Goal: Task Accomplishment & Management: Use online tool/utility

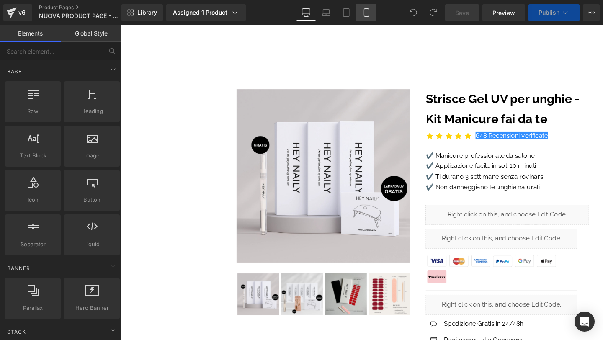
click at [368, 13] on icon at bounding box center [366, 12] width 8 height 8
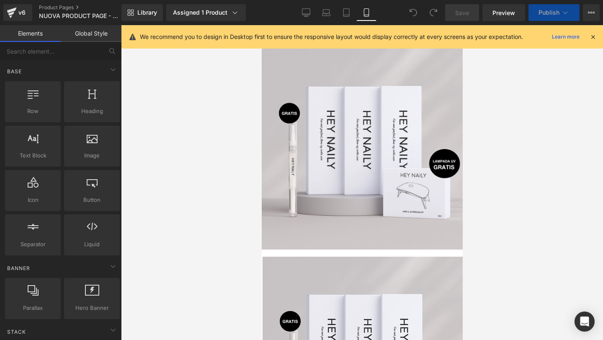
scroll to position [23, 0]
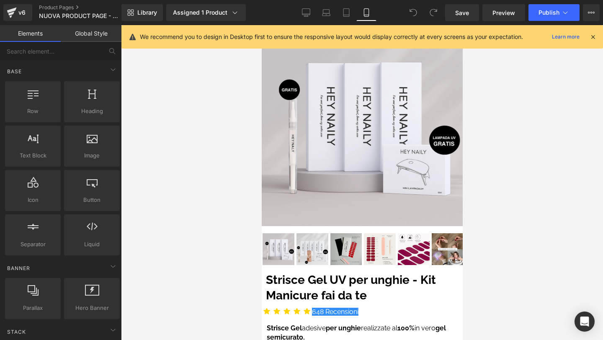
click at [595, 34] on icon at bounding box center [593, 37] width 8 height 8
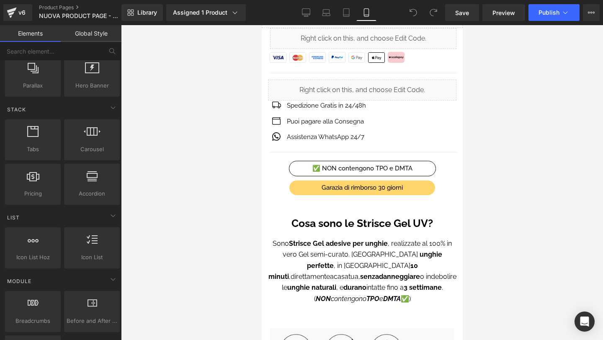
scroll to position [251, 0]
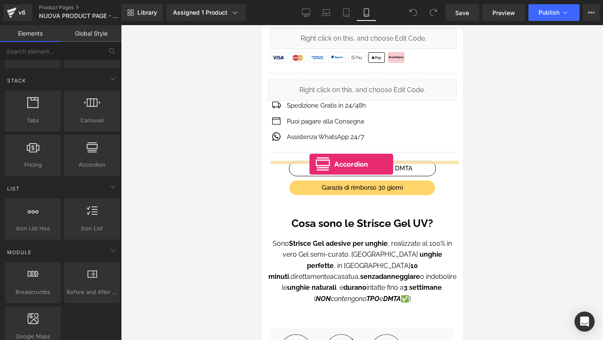
drag, startPoint x: 343, startPoint y: 175, endPoint x: 309, endPoint y: 164, distance: 35.7
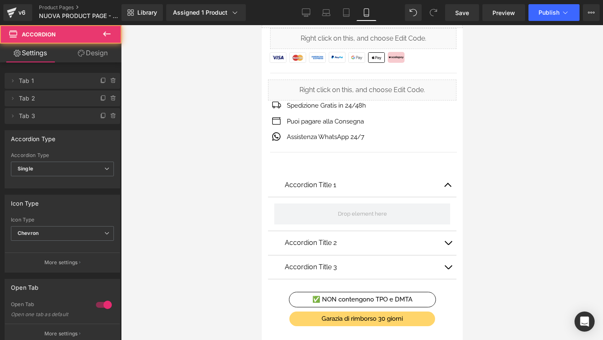
click at [493, 194] on div at bounding box center [362, 182] width 482 height 315
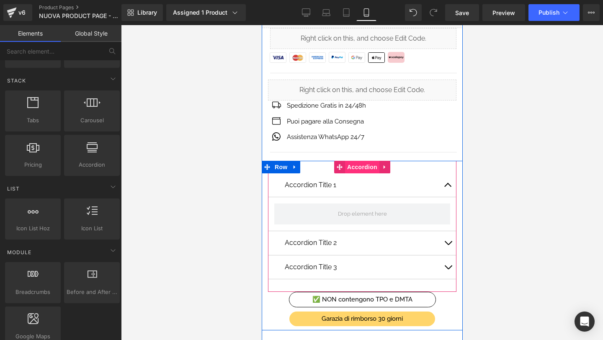
click at [360, 166] on span "Accordion" at bounding box center [362, 167] width 34 height 13
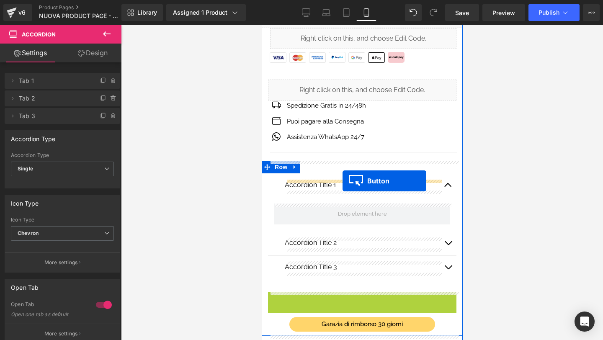
drag, startPoint x: 347, startPoint y: 299, endPoint x: 342, endPoint y: 181, distance: 118.1
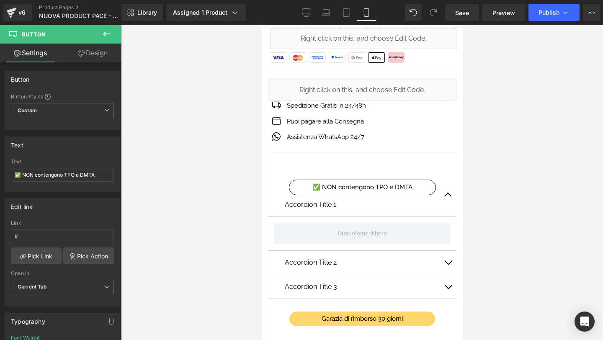
click at [449, 191] on button "button" at bounding box center [447, 194] width 17 height 43
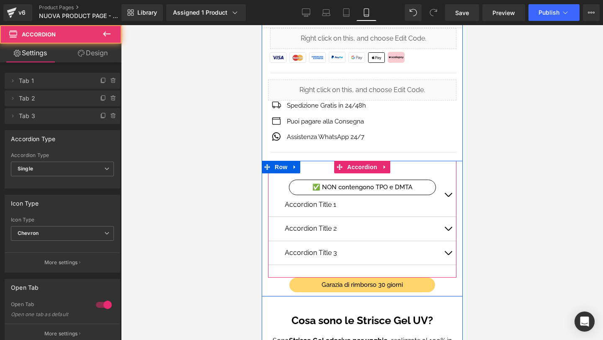
click at [449, 191] on button "button" at bounding box center [447, 194] width 17 height 43
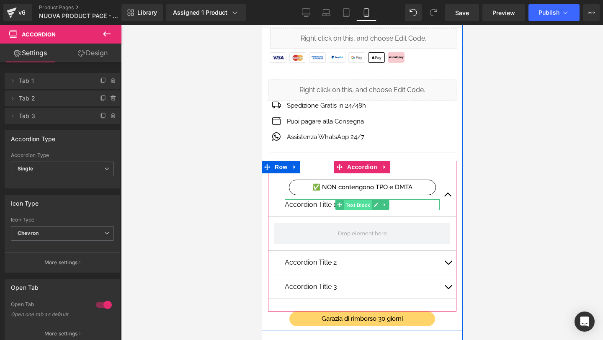
click at [360, 205] on span "Text Block" at bounding box center [357, 205] width 28 height 10
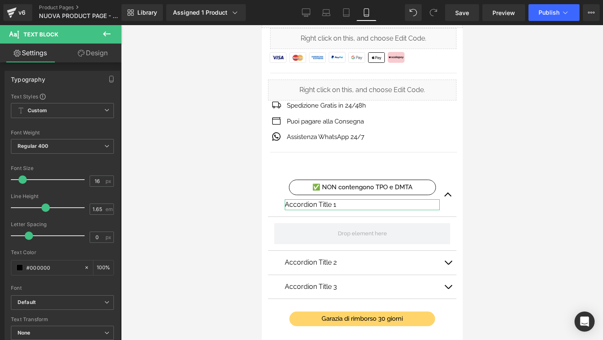
click at [102, 56] on link "Design" at bounding box center [92, 53] width 61 height 19
click at [0, 0] on div "Border" at bounding box center [0, 0] width 0 height 0
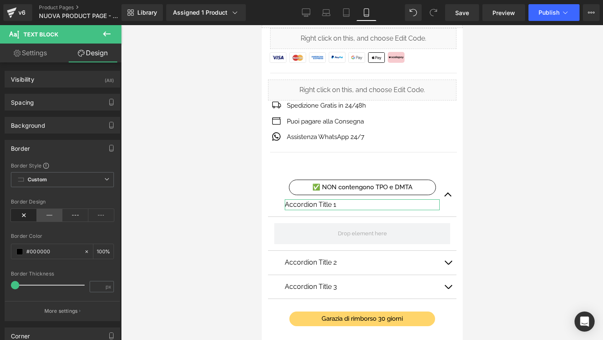
click at [46, 214] on icon at bounding box center [50, 215] width 26 height 13
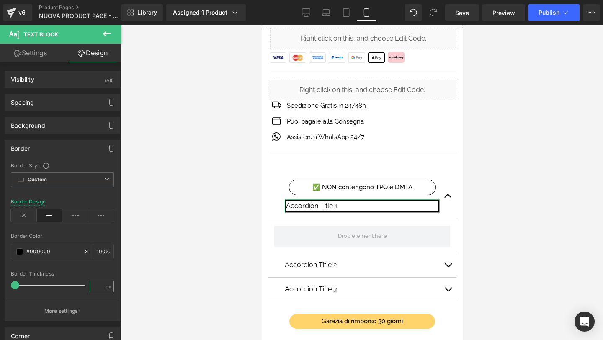
click at [96, 285] on input "number" at bounding box center [97, 286] width 15 height 10
type input "1"
click at [96, 268] on div at bounding box center [62, 265] width 103 height 5
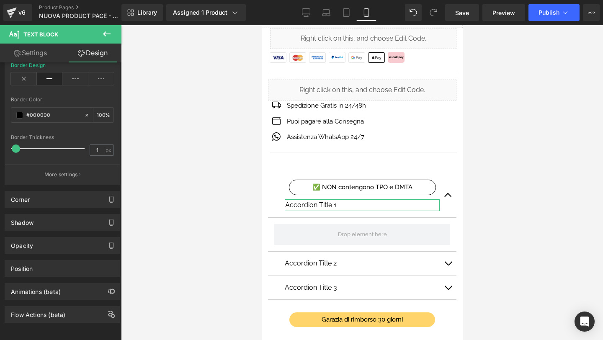
scroll to position [143, 0]
click at [36, 52] on link "Settings" at bounding box center [30, 53] width 61 height 19
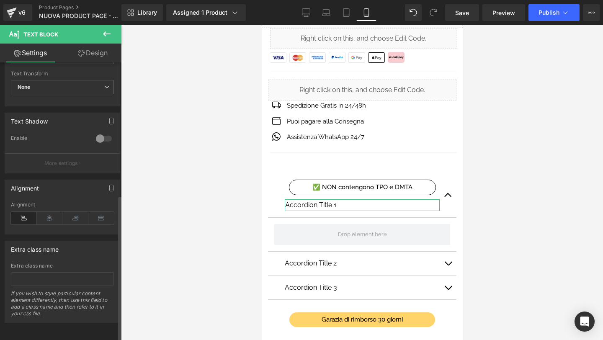
scroll to position [252, 0]
click at [49, 212] on icon at bounding box center [50, 218] width 26 height 13
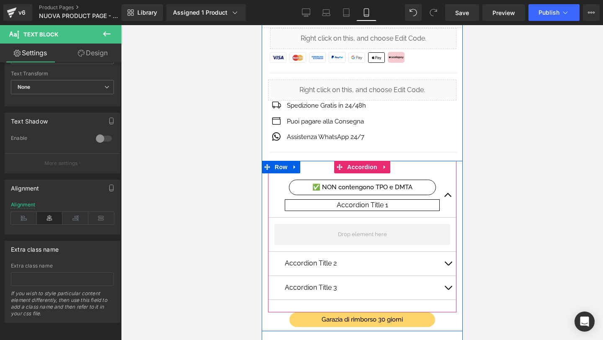
click at [450, 191] on button "button" at bounding box center [447, 195] width 17 height 44
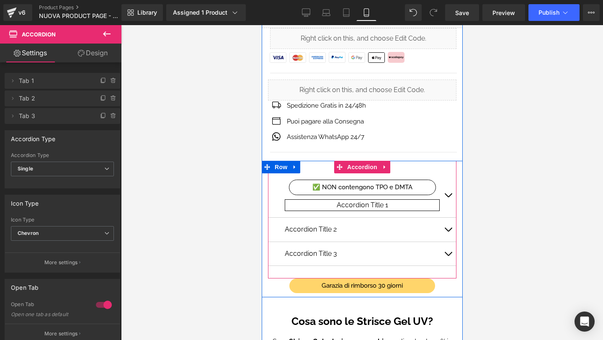
click at [450, 191] on button "button" at bounding box center [447, 195] width 17 height 44
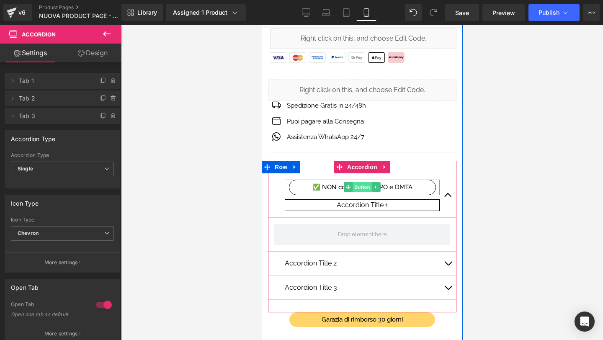
click at [361, 186] on span "Button" at bounding box center [361, 187] width 19 height 10
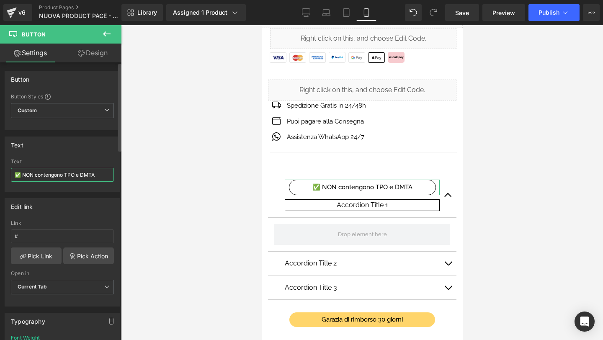
click at [44, 174] on input "✅ NON contengono TPO e DMTA" at bounding box center [62, 175] width 103 height 14
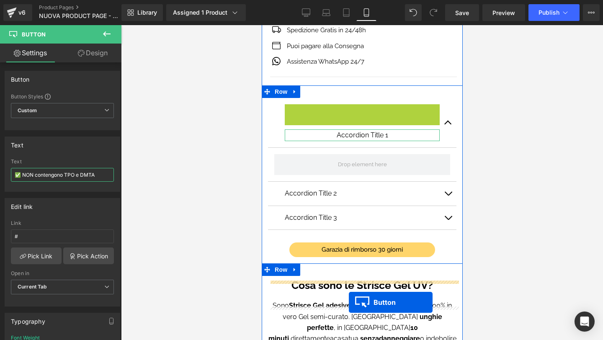
scroll to position [517, 0]
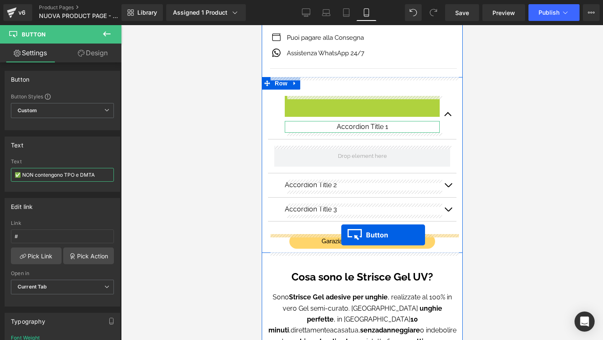
drag, startPoint x: 347, startPoint y: 184, endPoint x: 341, endPoint y: 235, distance: 51.5
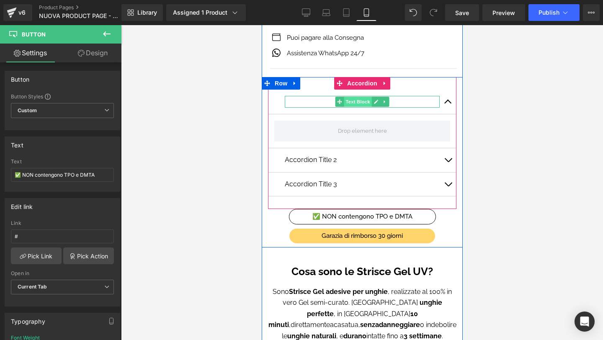
click at [358, 103] on span "Text Block" at bounding box center [357, 102] width 28 height 10
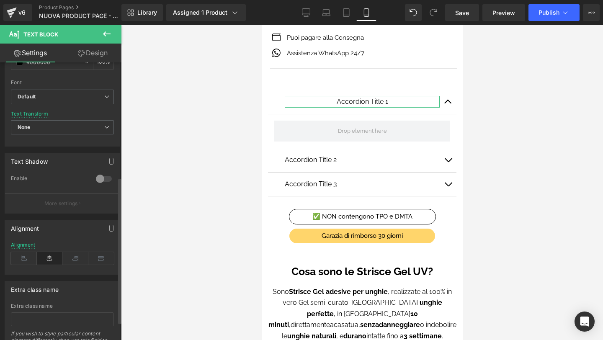
scroll to position [233, 0]
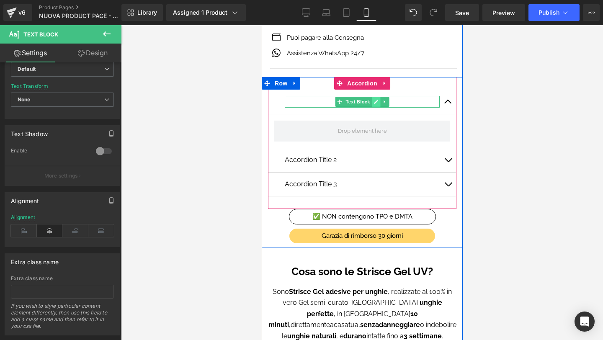
click at [378, 101] on icon at bounding box center [375, 101] width 5 height 5
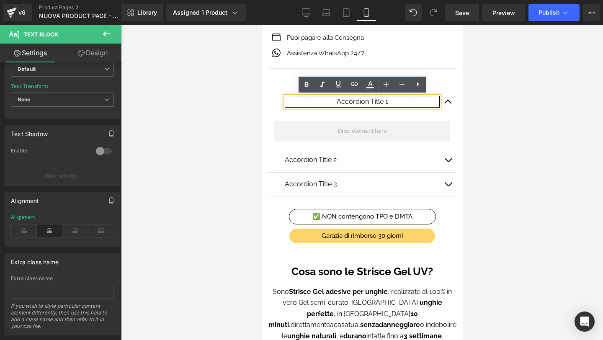
click at [361, 102] on p "Accordion Title 1" at bounding box center [362, 101] width 154 height 11
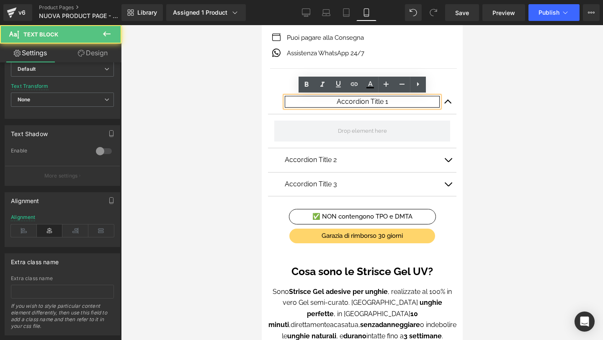
click at [361, 102] on p "Accordion Title 1" at bounding box center [362, 101] width 154 height 11
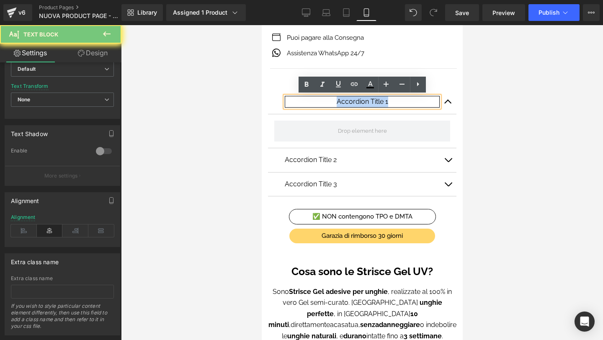
paste div
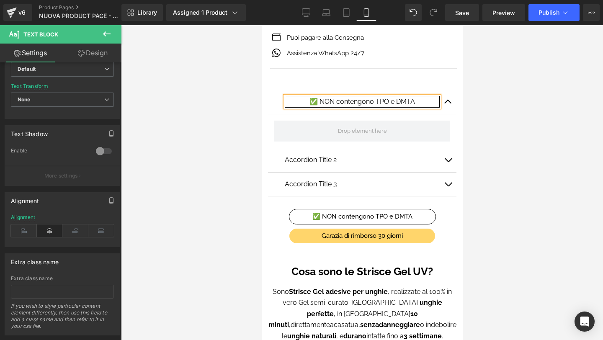
click at [495, 131] on div at bounding box center [362, 182] width 482 height 315
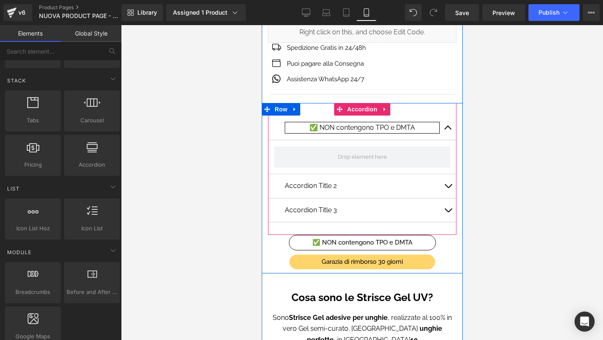
scroll to position [490, 0]
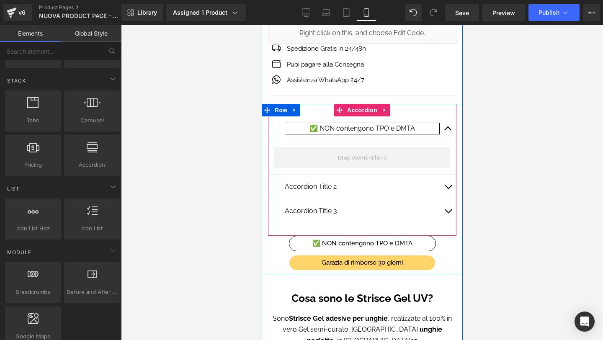
click at [357, 125] on div "✅ NON contengono TPO e DMTA Text Block" at bounding box center [361, 129] width 155 height 12
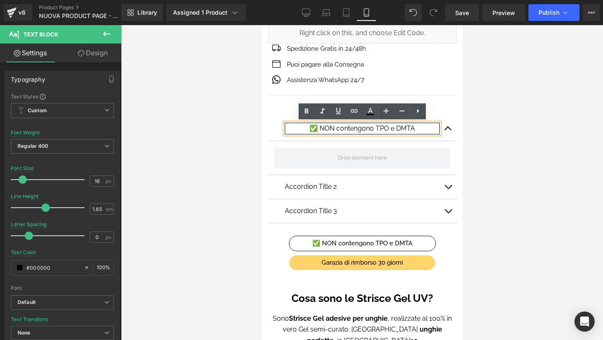
click at [448, 124] on button "button" at bounding box center [447, 128] width 17 height 24
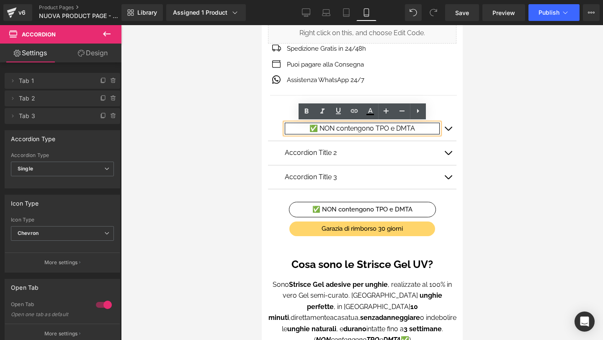
click at [518, 169] on div at bounding box center [362, 182] width 482 height 315
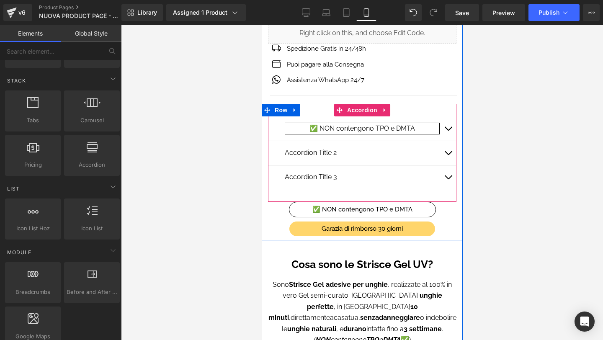
click at [367, 111] on span "Accordion" at bounding box center [362, 110] width 34 height 13
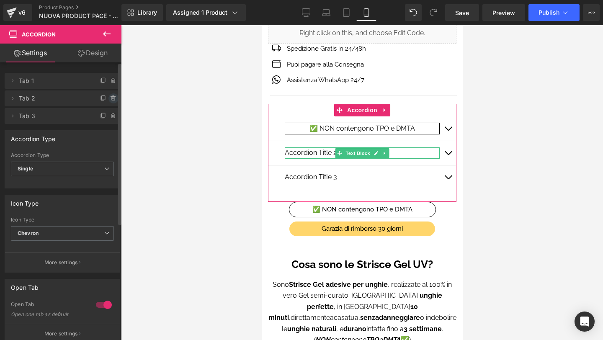
click at [112, 96] on icon at bounding box center [113, 98] width 7 height 7
click at [112, 96] on button "Delete" at bounding box center [104, 98] width 26 height 11
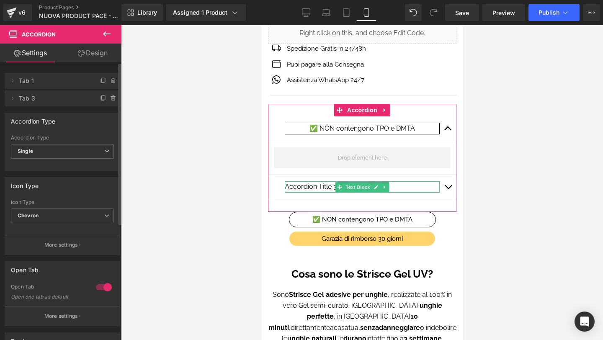
click at [112, 96] on icon at bounding box center [113, 98] width 7 height 7
click at [112, 96] on button "Delete" at bounding box center [104, 98] width 26 height 11
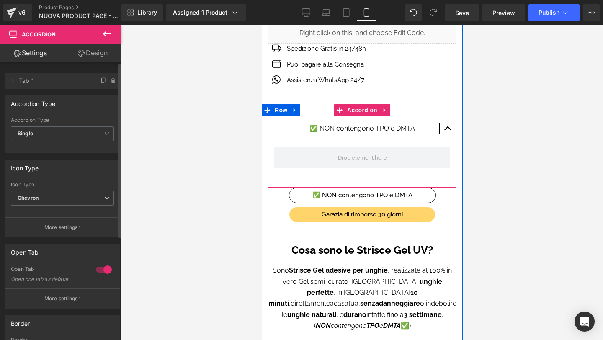
click at [444, 126] on button "button" at bounding box center [447, 128] width 17 height 24
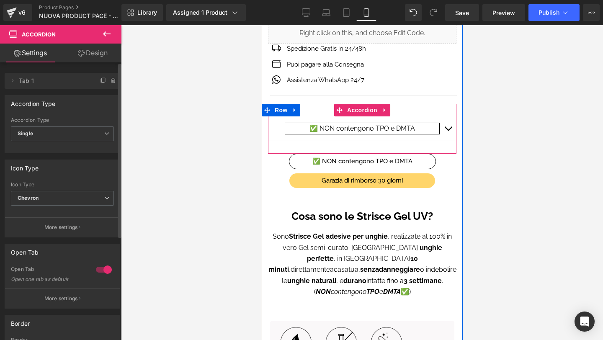
click at [444, 132] on button "button" at bounding box center [447, 128] width 17 height 24
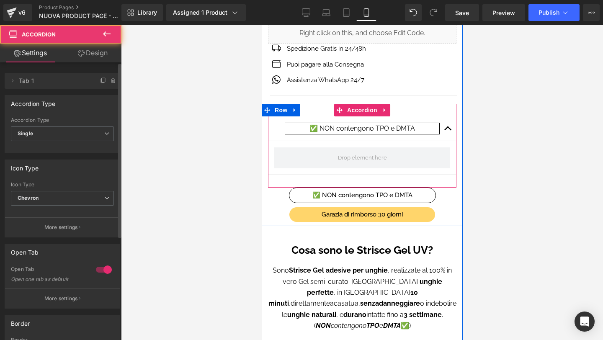
click at [444, 132] on button "button" at bounding box center [447, 128] width 17 height 24
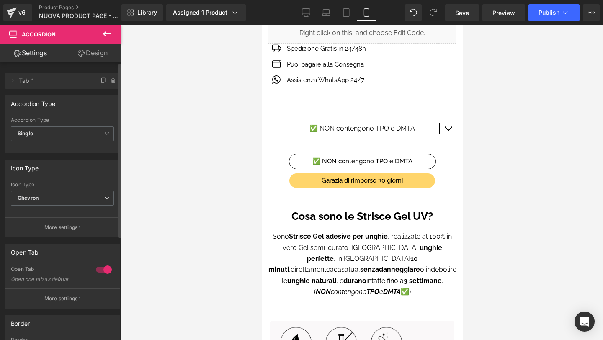
click at [483, 132] on div at bounding box center [362, 182] width 482 height 315
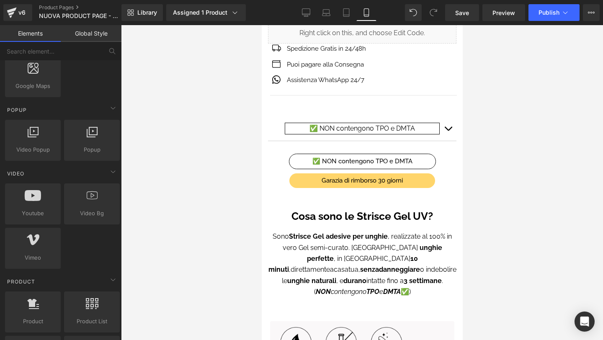
scroll to position [504, 0]
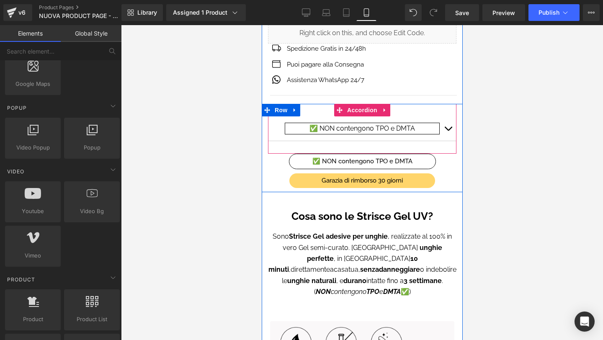
click at [448, 131] on span "button" at bounding box center [448, 131] width 0 height 0
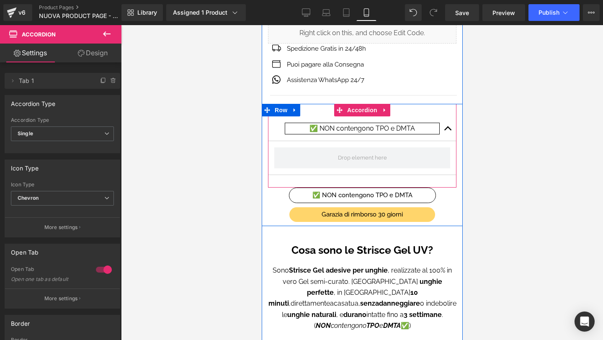
click at [445, 127] on button "button" at bounding box center [447, 128] width 17 height 24
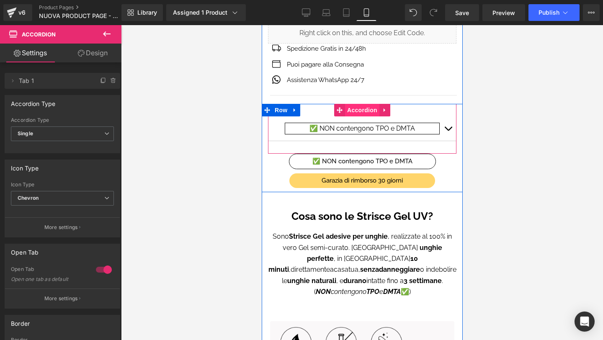
click at [362, 108] on span "Accordion" at bounding box center [362, 110] width 34 height 13
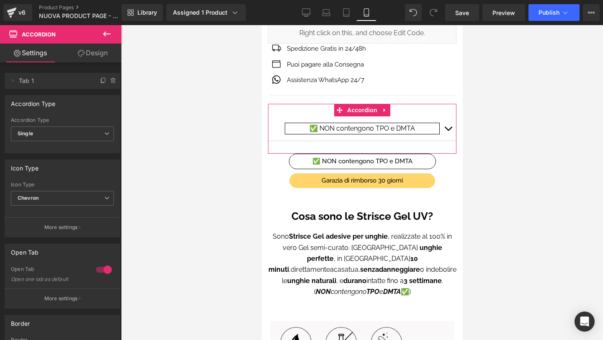
click at [85, 53] on link "Design" at bounding box center [92, 53] width 61 height 19
click at [0, 0] on div "Corner" at bounding box center [0, 0] width 0 height 0
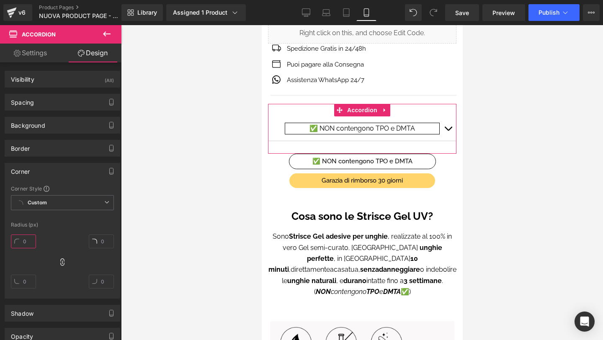
click at [28, 240] on input "text" at bounding box center [23, 241] width 25 height 14
click at [58, 235] on div "60" at bounding box center [62, 264] width 103 height 67
click at [28, 244] on input "60" at bounding box center [23, 241] width 25 height 14
type input "0"
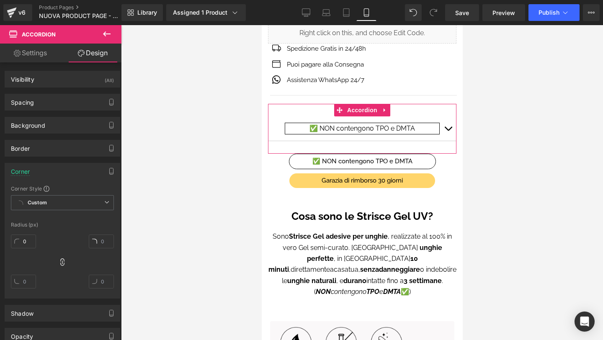
click at [77, 171] on div "Corner" at bounding box center [62, 171] width 115 height 16
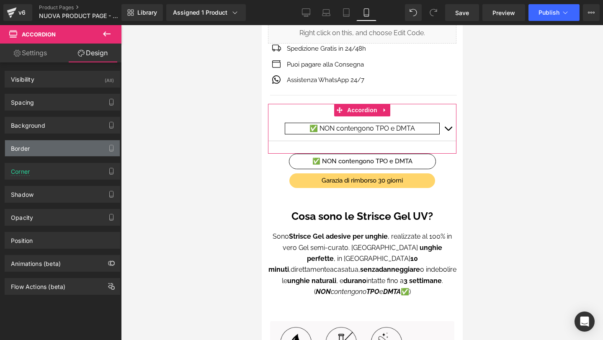
click at [77, 147] on div "Border" at bounding box center [62, 148] width 115 height 16
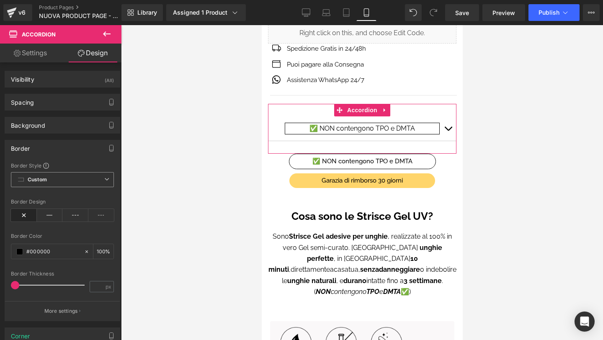
click at [60, 183] on span "Custom Setup Global Style" at bounding box center [62, 179] width 103 height 15
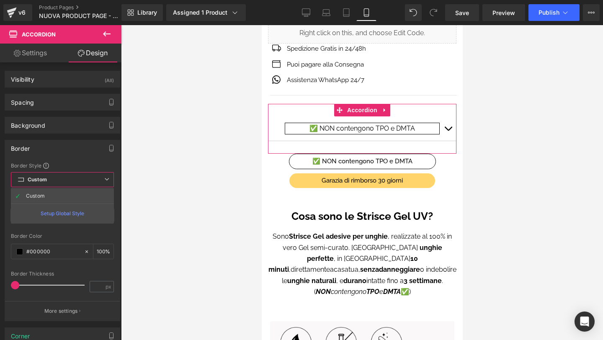
click at [97, 183] on span "Custom Setup Global Style" at bounding box center [62, 179] width 103 height 15
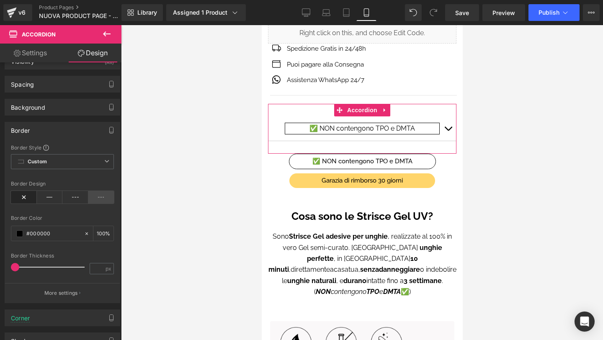
scroll to position [19, 0]
drag, startPoint x: 13, startPoint y: 266, endPoint x: 122, endPoint y: 266, distance: 109.3
click at [122, 266] on div "Accordion You are previewing how the will restyle your page. You can not edit E…" at bounding box center [301, 177] width 603 height 354
drag, startPoint x: 80, startPoint y: 263, endPoint x: 1, endPoint y: 262, distance: 78.7
click at [1, 262] on div "Border Border Style Custom Custom Setup Global Style Custom Setup Global Style …" at bounding box center [62, 208] width 125 height 188
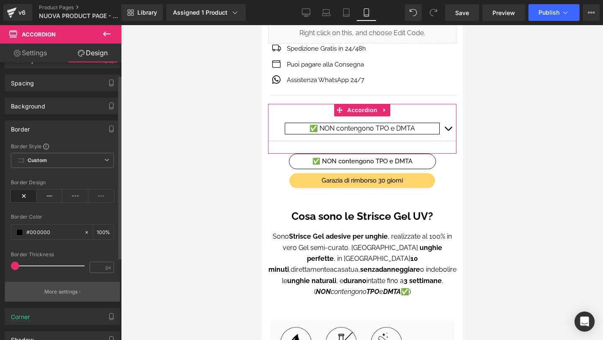
click at [47, 289] on p "More settings" at bounding box center [60, 292] width 33 height 8
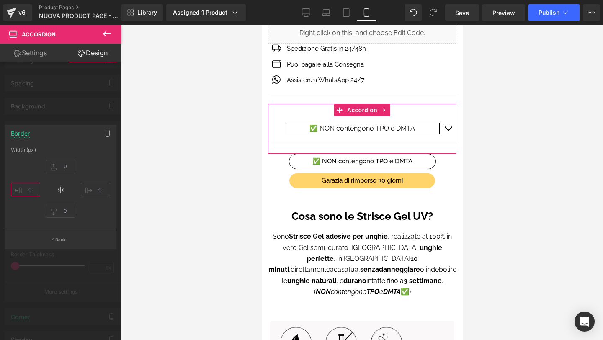
click at [29, 191] on input "text" at bounding box center [25, 190] width 29 height 14
type input "5"
click at [82, 259] on div at bounding box center [60, 184] width 121 height 319
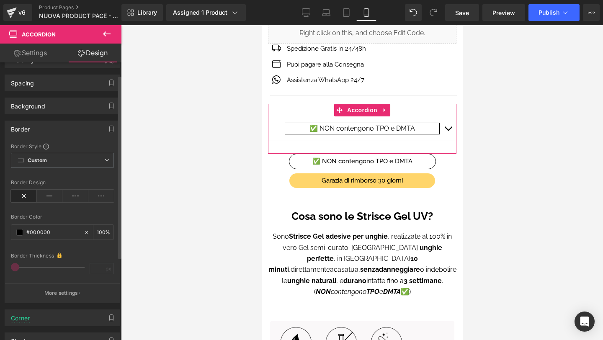
click at [79, 129] on div "Border" at bounding box center [62, 129] width 115 height 16
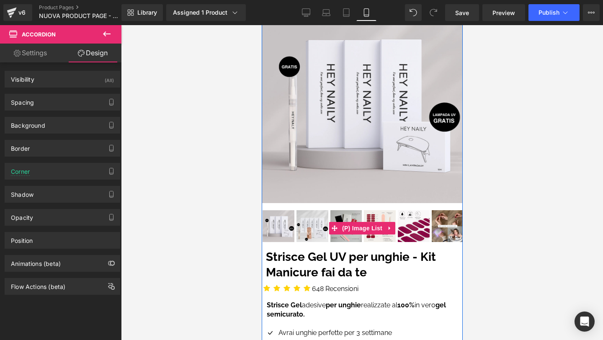
scroll to position [118, 0]
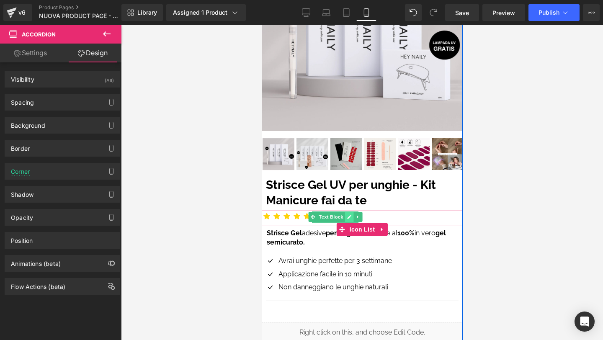
click at [350, 216] on icon at bounding box center [349, 217] width 4 height 4
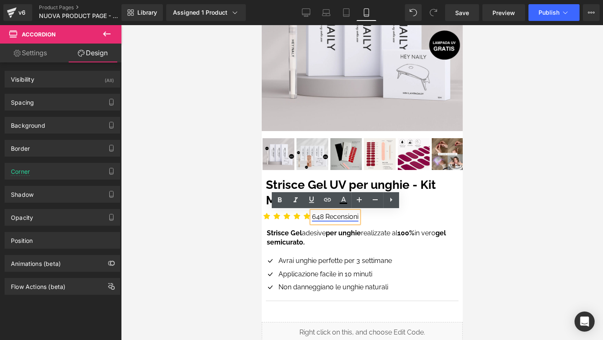
click at [322, 216] on link "648 Recensioni" at bounding box center [334, 217] width 46 height 8
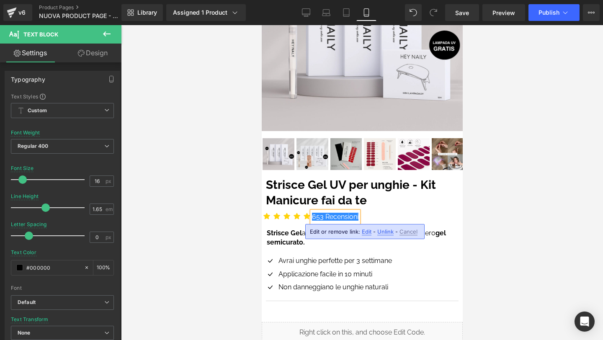
click at [349, 22] on div "Library Assigned 1 Product Product Preview Kit - Strisce Gel UV per unghie Mana…" at bounding box center [361, 12] width 481 height 25
click at [349, 19] on link "Tablet" at bounding box center [346, 12] width 20 height 17
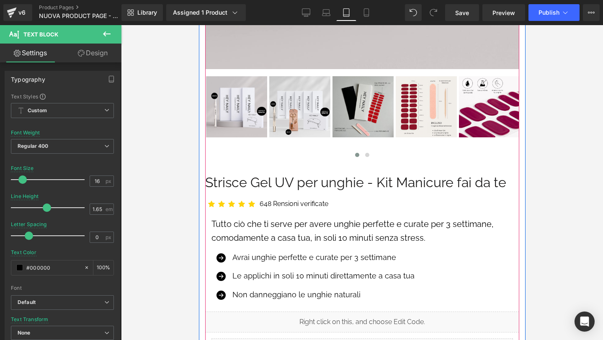
scroll to position [435, 0]
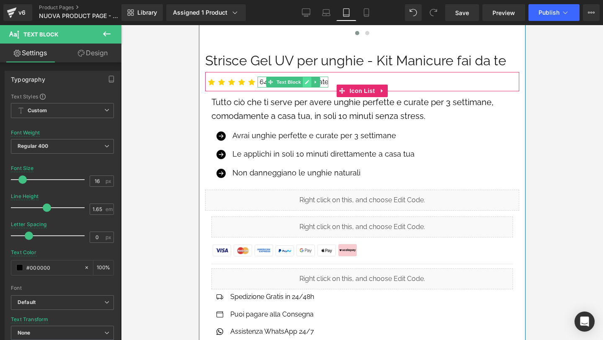
click at [306, 80] on icon at bounding box center [306, 82] width 5 height 5
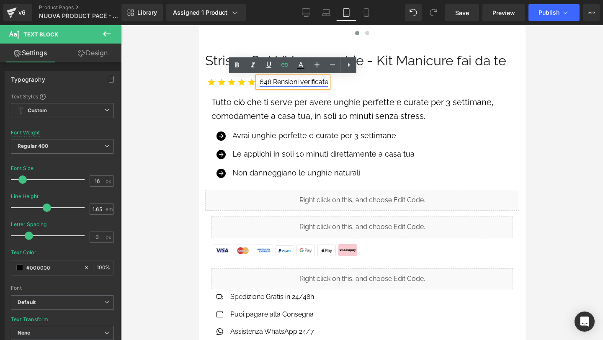
click at [270, 79] on link "648 Rensioni verificate" at bounding box center [293, 82] width 69 height 8
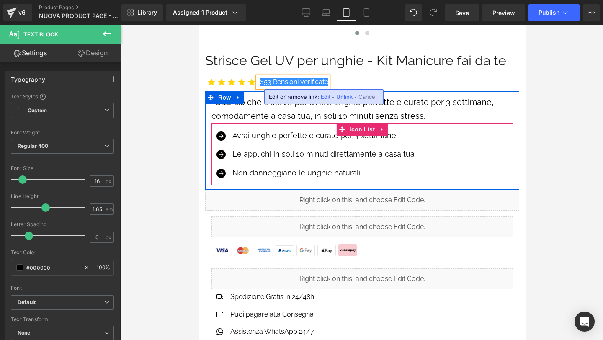
click at [486, 153] on div "Icon Avrai unghie perfette e curate per 3 settimane Text Block Icon Le applichi…" at bounding box center [361, 157] width 301 height 56
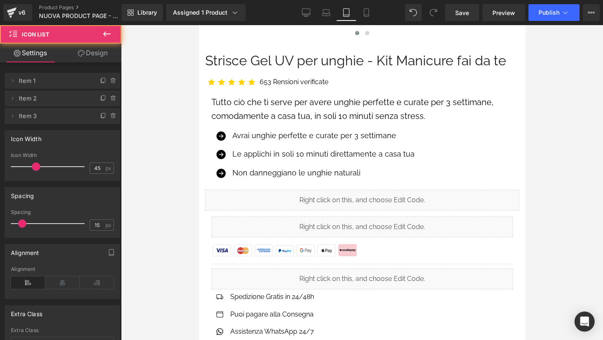
click at [551, 148] on div at bounding box center [362, 182] width 482 height 315
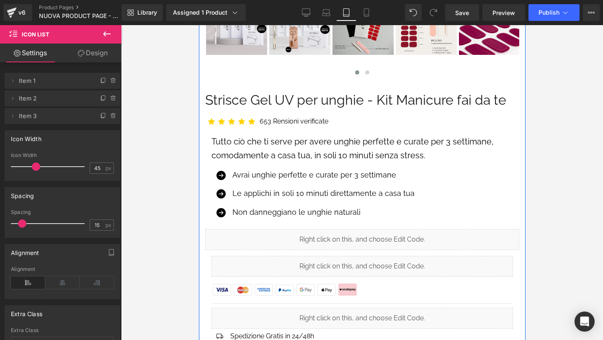
scroll to position [341, 0]
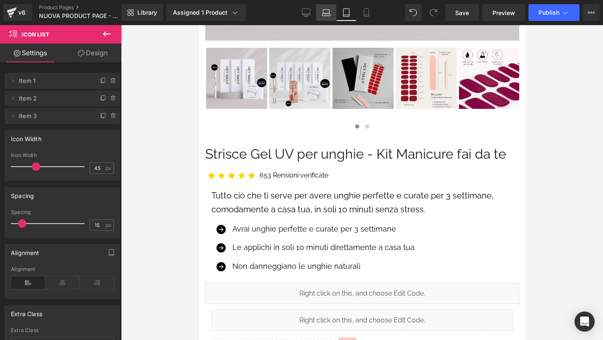
click at [331, 6] on link "Laptop" at bounding box center [326, 12] width 20 height 17
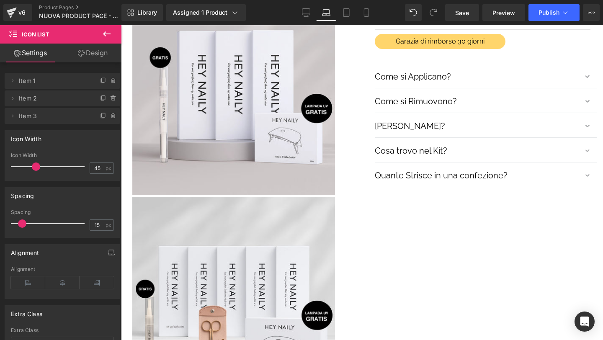
scroll to position [0, 0]
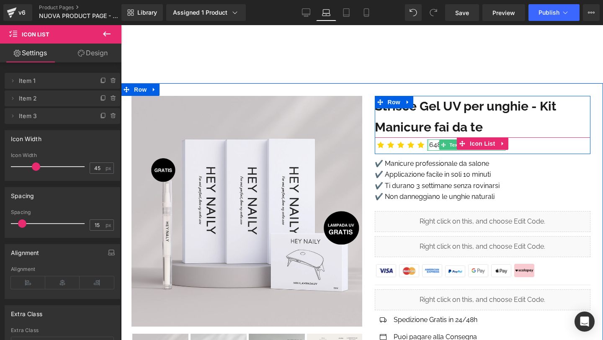
click at [428, 144] on div at bounding box center [428, 144] width 2 height 11
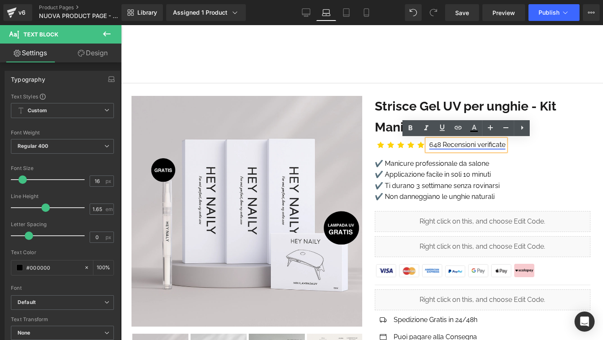
click at [437, 143] on link "648 Recensioni verificate" at bounding box center [467, 145] width 76 height 8
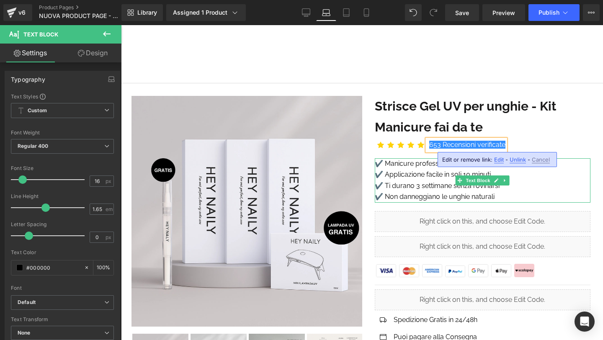
click at [422, 168] on p "✔️ Manicure professionale da salone" at bounding box center [483, 163] width 216 height 11
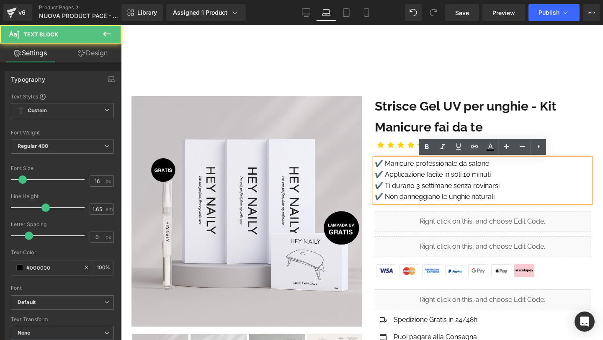
click at [423, 176] on p "✔️ Applicazione facile in soli 10 minuti" at bounding box center [483, 174] width 216 height 11
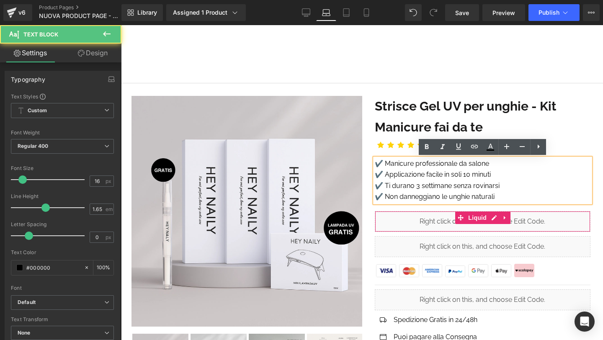
click at [547, 219] on div "Liquid" at bounding box center [483, 221] width 216 height 21
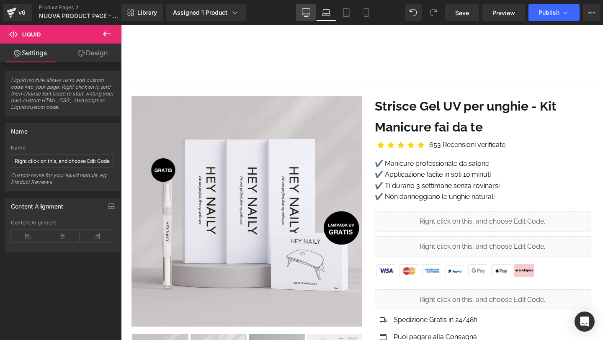
click at [300, 7] on link "Desktop" at bounding box center [306, 12] width 20 height 17
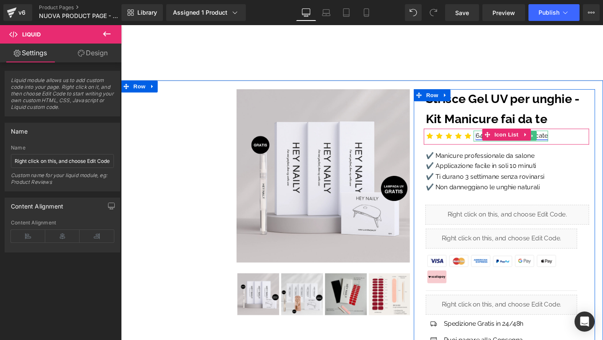
click at [495, 142] on link "648 Recensioni verificate" at bounding box center [532, 141] width 76 height 8
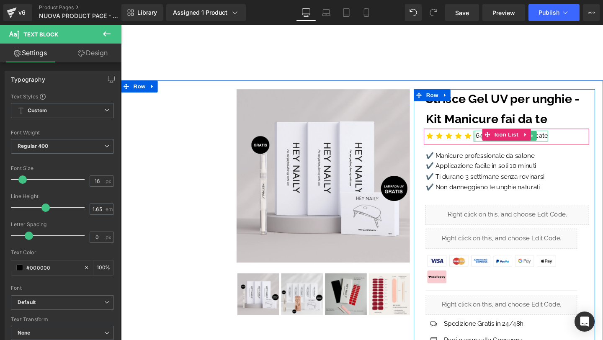
click at [493, 142] on div at bounding box center [492, 141] width 2 height 11
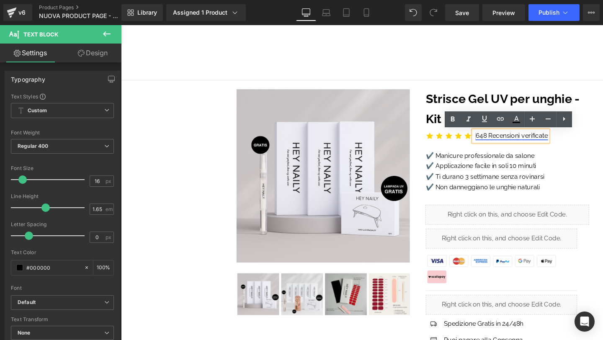
click at [502, 141] on link "648 Recensioni verificate" at bounding box center [532, 141] width 76 height 8
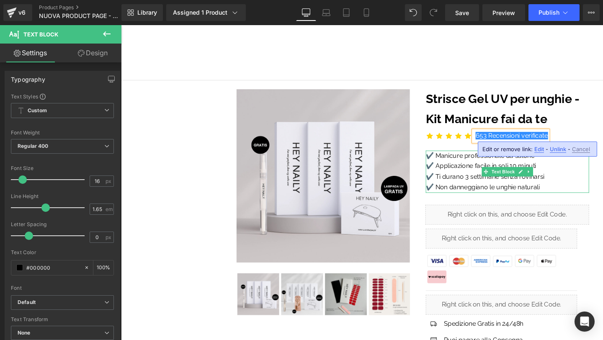
click at [480, 175] on p "✔️ Applicazione facile in soli 10 minuti" at bounding box center [527, 173] width 172 height 11
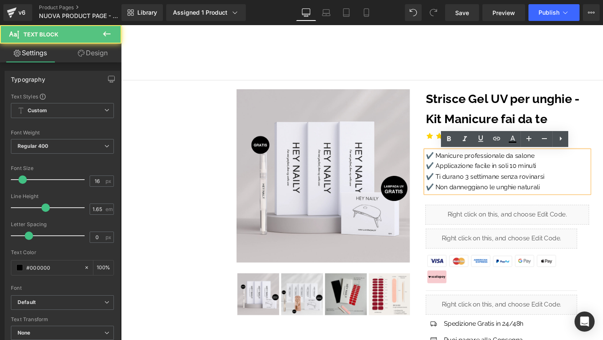
click at [480, 175] on p "✔️ Applicazione facile in soli 10 minuti" at bounding box center [527, 173] width 172 height 11
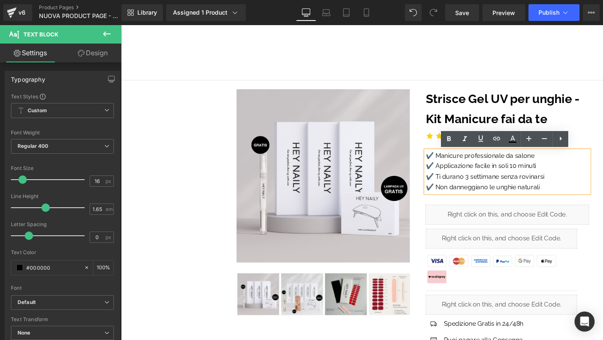
click at [496, 208] on div "Strisce Gel UV per unghie - Kit Manicure fai da te Text Block Row Icon Icon Ico…" at bounding box center [524, 323] width 190 height 461
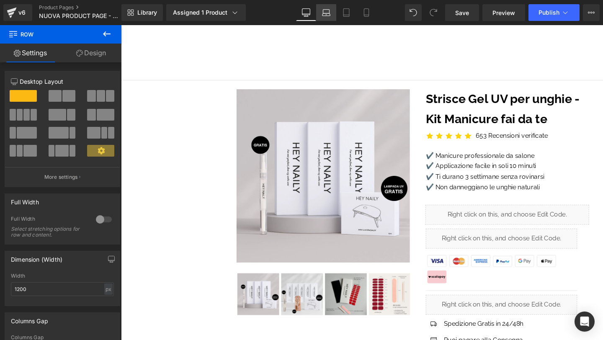
click at [324, 20] on link "Laptop" at bounding box center [326, 12] width 20 height 17
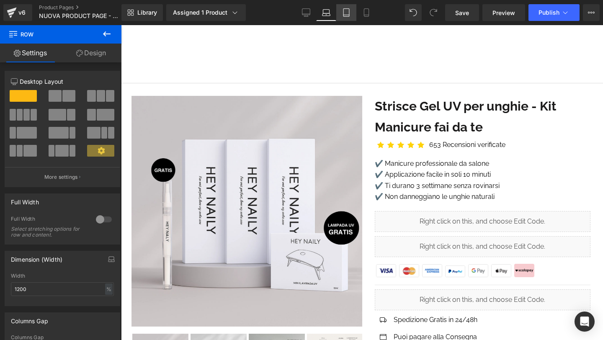
click at [338, 14] on link "Tablet" at bounding box center [346, 12] width 20 height 17
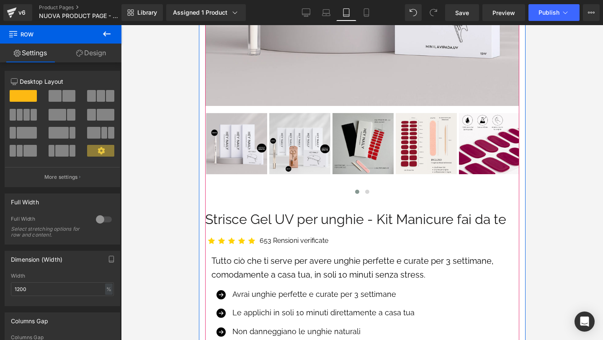
scroll to position [285, 0]
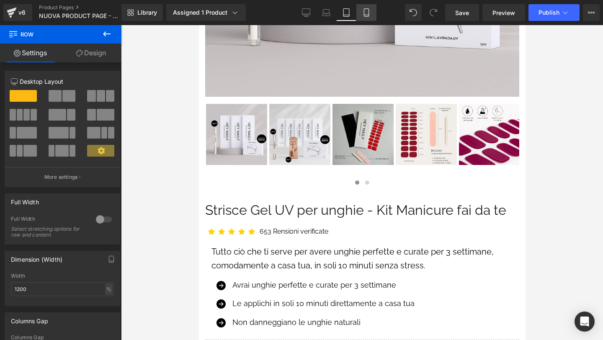
click at [369, 14] on icon at bounding box center [366, 12] width 8 height 8
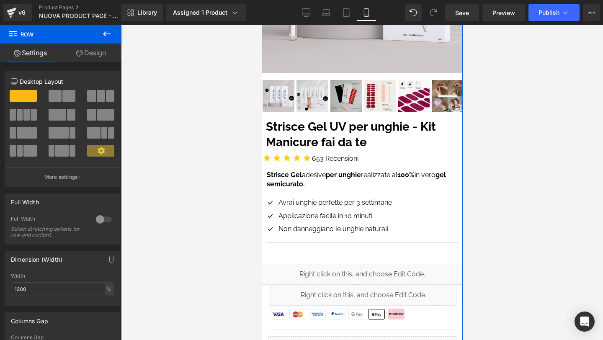
scroll to position [178, 0]
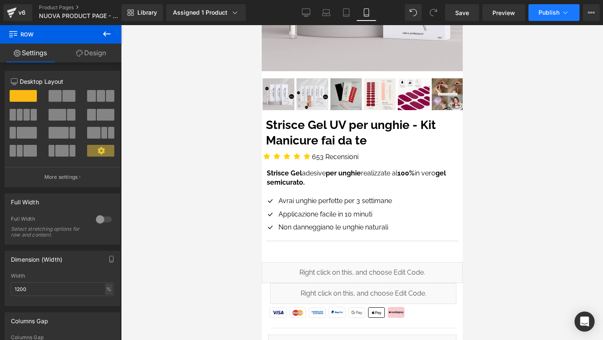
click at [537, 16] on button "Publish" at bounding box center [553, 12] width 51 height 17
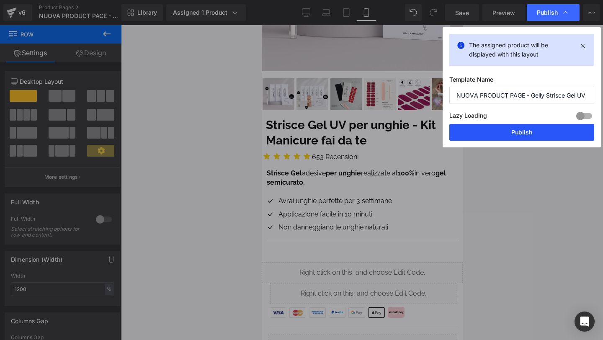
click at [516, 130] on button "Publish" at bounding box center [521, 132] width 145 height 17
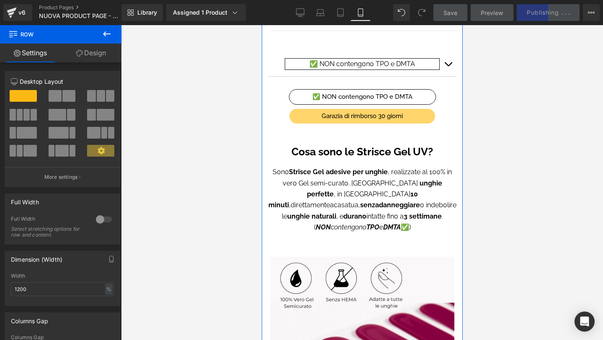
scroll to position [535, 0]
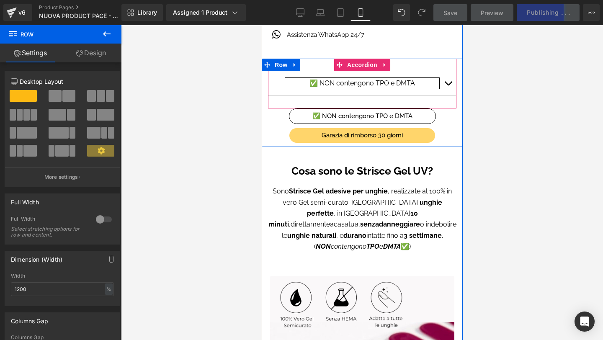
click at [448, 83] on button "button" at bounding box center [447, 83] width 17 height 24
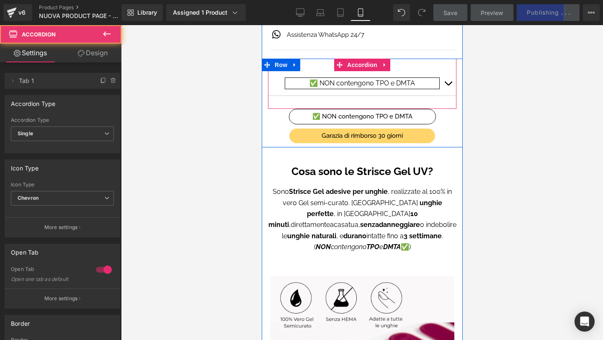
click at [448, 83] on button "button" at bounding box center [447, 83] width 17 height 24
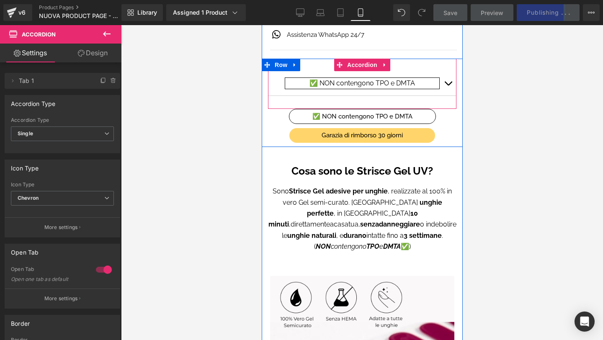
click at [448, 83] on button "button" at bounding box center [447, 83] width 17 height 24
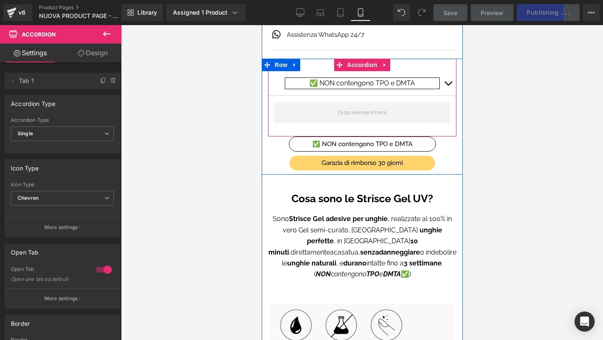
click at [448, 83] on button "button" at bounding box center [447, 83] width 17 height 24
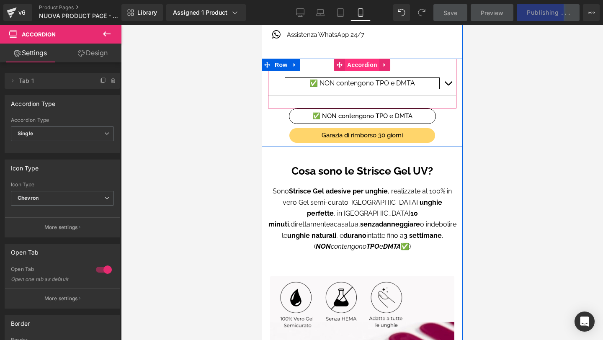
click at [362, 65] on span "Accordion" at bounding box center [362, 65] width 34 height 13
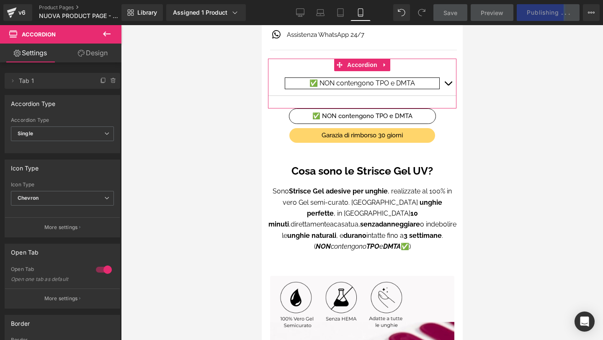
click at [75, 48] on link "Design" at bounding box center [92, 53] width 61 height 19
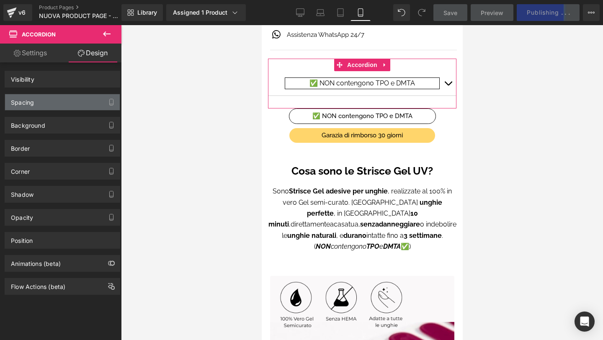
click at [59, 100] on div "Spacing" at bounding box center [62, 102] width 115 height 16
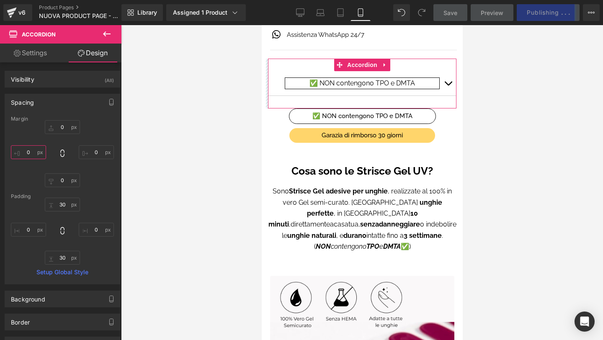
click at [39, 155] on input "0" at bounding box center [28, 152] width 35 height 14
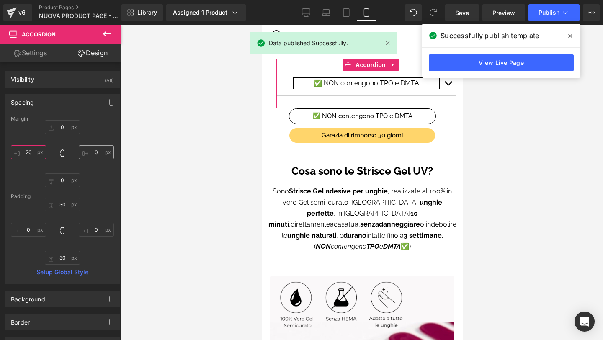
type input "20"
click at [93, 147] on input "0" at bounding box center [96, 152] width 35 height 14
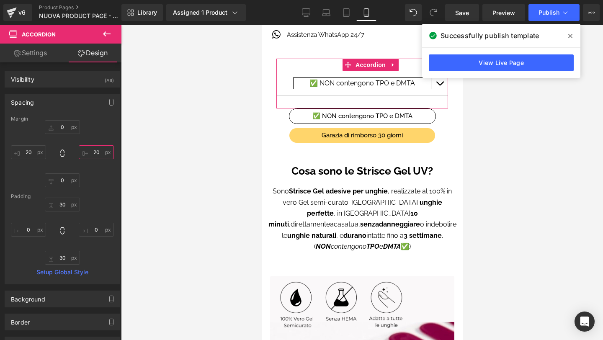
type input "2"
click at [36, 151] on input "20" at bounding box center [28, 152] width 35 height 14
click at [34, 231] on input "0" at bounding box center [28, 230] width 35 height 14
type input "2"
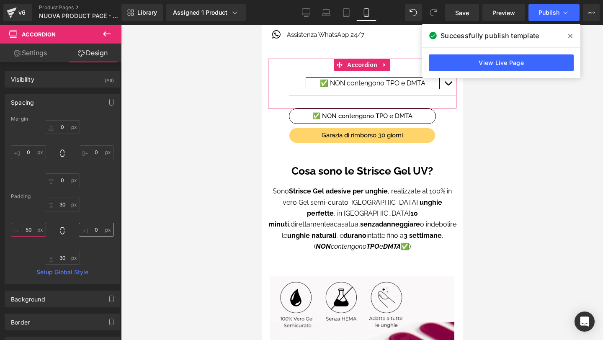
type input "50"
click at [103, 225] on input "0" at bounding box center [96, 230] width 35 height 14
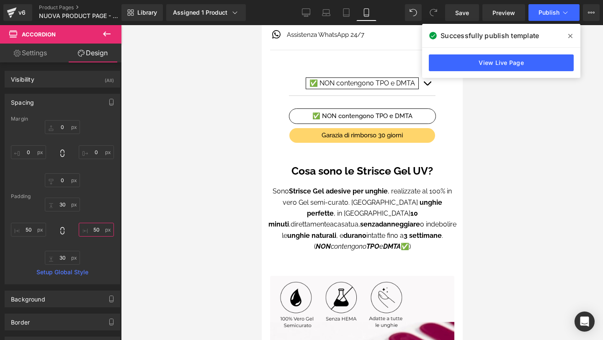
type input "50"
click at [570, 35] on icon at bounding box center [570, 36] width 4 height 7
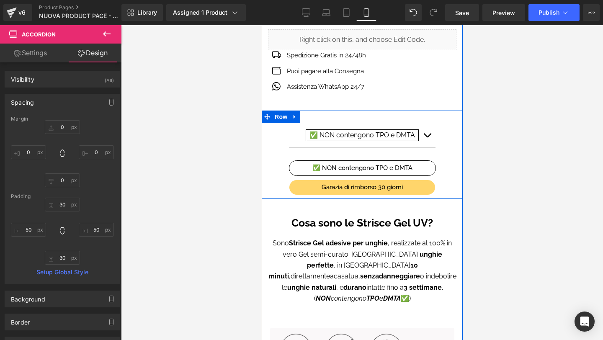
scroll to position [480, 0]
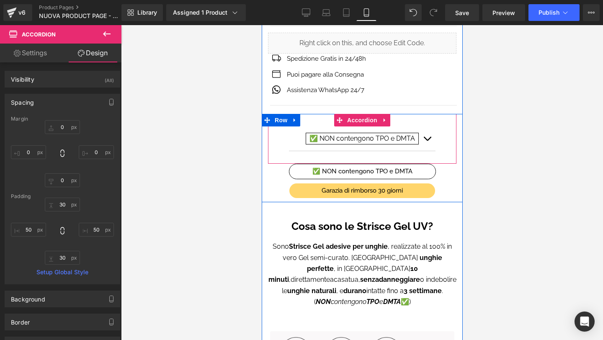
click at [427, 141] on span "button" at bounding box center [427, 141] width 0 height 0
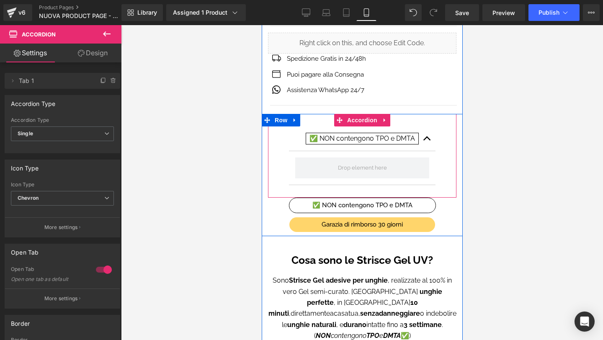
click at [429, 137] on button "button" at bounding box center [426, 138] width 17 height 24
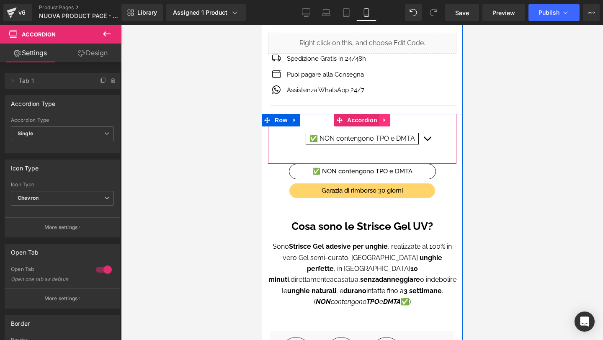
click at [385, 120] on icon at bounding box center [384, 120] width 6 height 6
click at [391, 121] on icon at bounding box center [390, 120] width 6 height 6
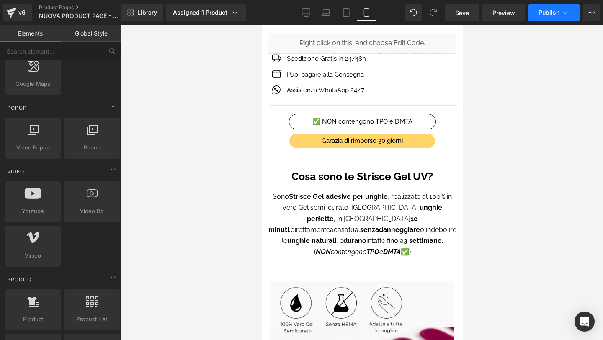
click at [543, 15] on span "Publish" at bounding box center [548, 12] width 21 height 7
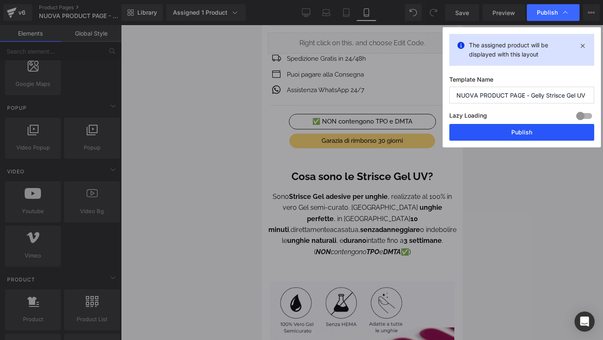
click at [520, 131] on button "Publish" at bounding box center [521, 132] width 145 height 17
